Goal: Find specific page/section

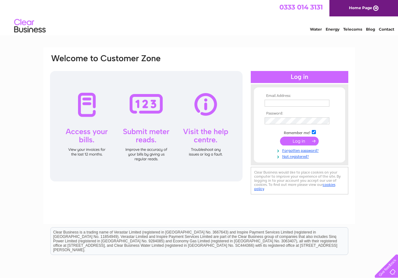
type input "hppricesons@aol.com"
click at [304, 140] on input "submit" at bounding box center [299, 140] width 39 height 9
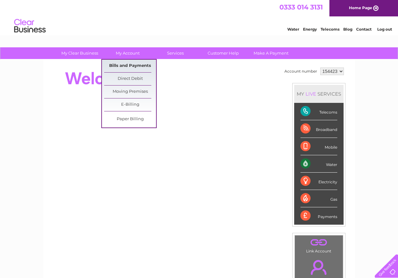
click at [127, 65] on link "Bills and Payments" at bounding box center [130, 66] width 52 height 13
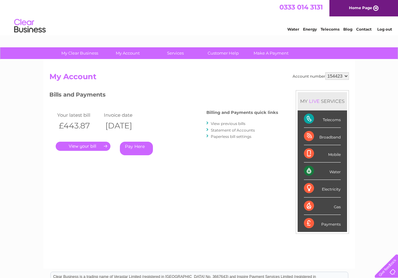
click at [95, 146] on link "." at bounding box center [83, 145] width 55 height 9
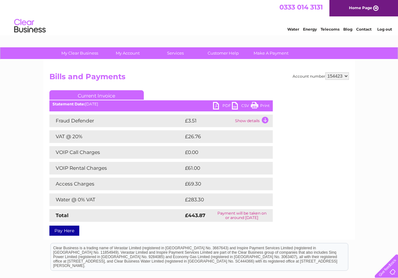
click at [385, 29] on link "Log out" at bounding box center [385, 29] width 15 height 5
